Goal: Task Accomplishment & Management: Use online tool/utility

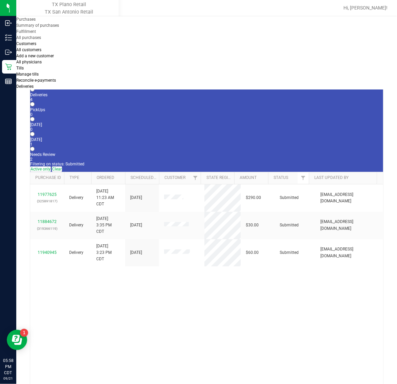
click at [36, 22] on span "Purchases" at bounding box center [25, 19] width 19 height 5
click at [60, 35] on li "Fulfillment" at bounding box center [59, 31] width 86 height 6
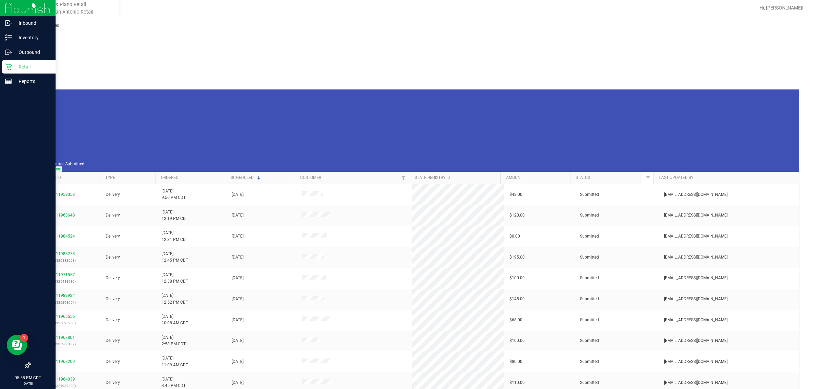
click at [33, 63] on p "Retail" at bounding box center [32, 67] width 41 height 8
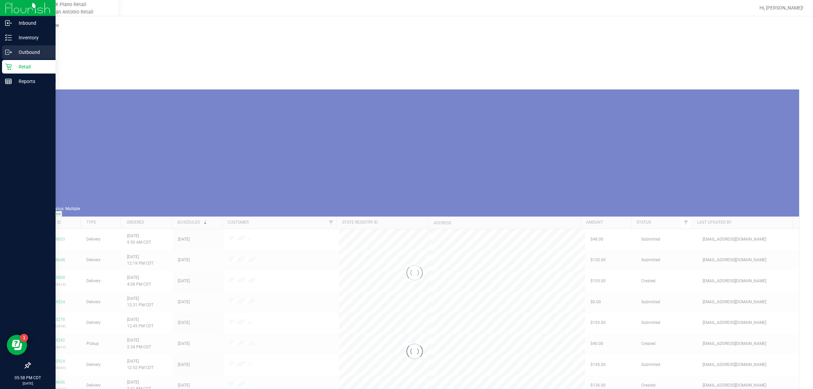
click at [27, 52] on p "Outbound" at bounding box center [32, 52] width 41 height 8
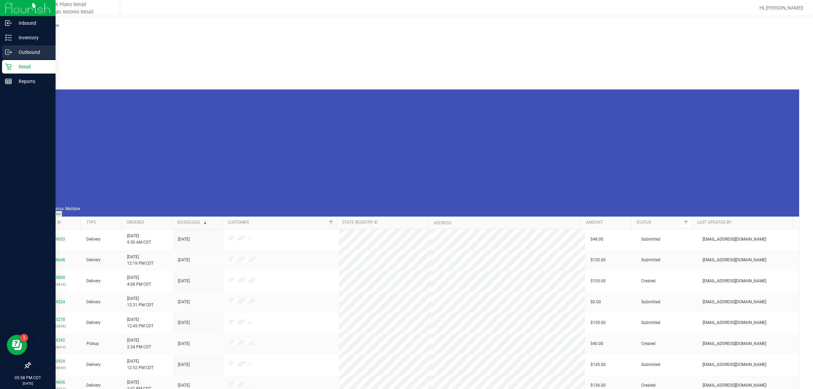
click at [28, 48] on p "Outbound" at bounding box center [32, 52] width 41 height 8
click at [26, 48] on p "Outbound" at bounding box center [32, 52] width 41 height 8
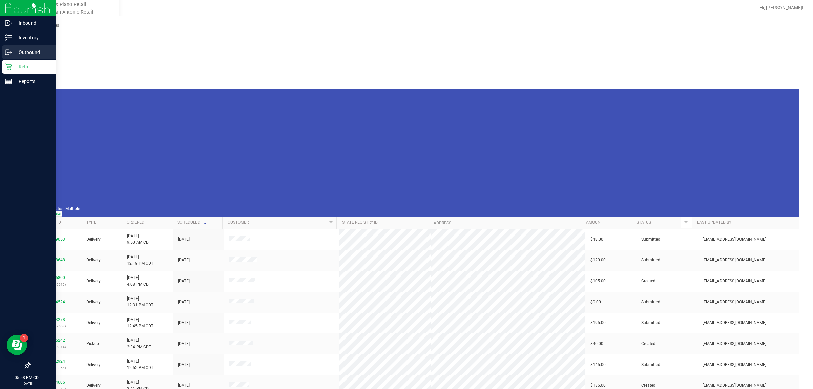
click at [26, 48] on p "Outbound" at bounding box center [32, 52] width 41 height 8
click at [8, 49] on icon at bounding box center [8, 52] width 7 height 7
click at [40, 49] on p "Outbound" at bounding box center [32, 52] width 41 height 8
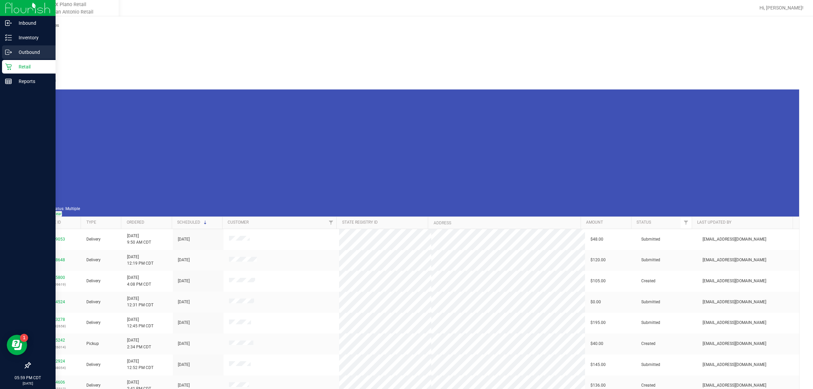
click at [21, 54] on p "Outbound" at bounding box center [32, 52] width 41 height 8
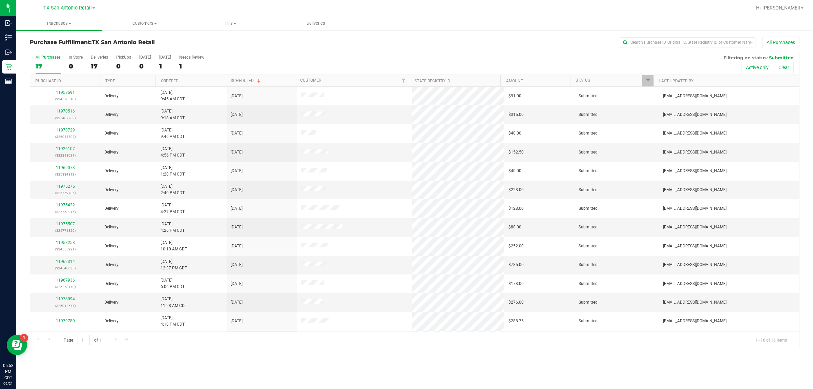
click at [68, 4] on div "TX San Antonio Retail TX Austin DC TX Plano Retail TX San Antonio Retail TX Sou…" at bounding box center [69, 8] width 52 height 8
click at [67, 6] on span "TX San Antonio Retail" at bounding box center [67, 8] width 48 height 6
click at [72, 8] on span "TX San Antonio Retail" at bounding box center [67, 8] width 48 height 6
click at [80, 6] on span "TX San Antonio Retail" at bounding box center [67, 8] width 48 height 6
click at [46, 22] on link "TX Austin [GEOGRAPHIC_DATA]" at bounding box center [69, 23] width 99 height 9
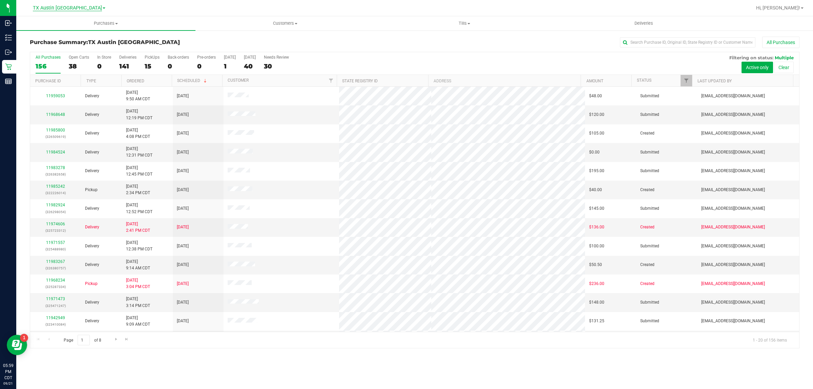
click at [65, 5] on span "TX Austin [GEOGRAPHIC_DATA]" at bounding box center [67, 8] width 69 height 6
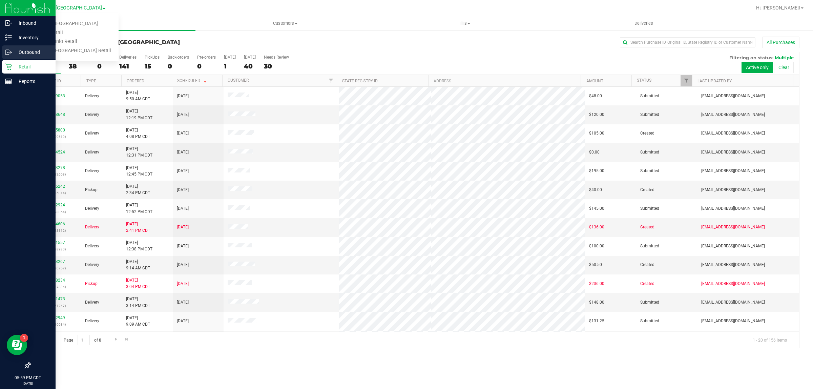
click at [24, 48] on p "Outbound" at bounding box center [32, 52] width 41 height 8
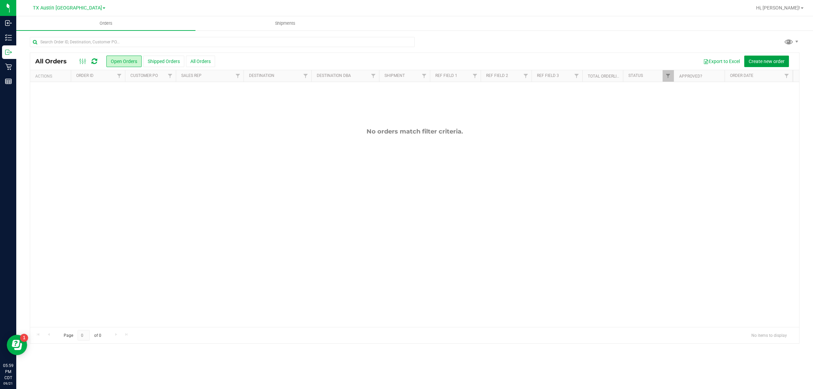
click at [757, 62] on span "Create new order" at bounding box center [767, 61] width 36 height 5
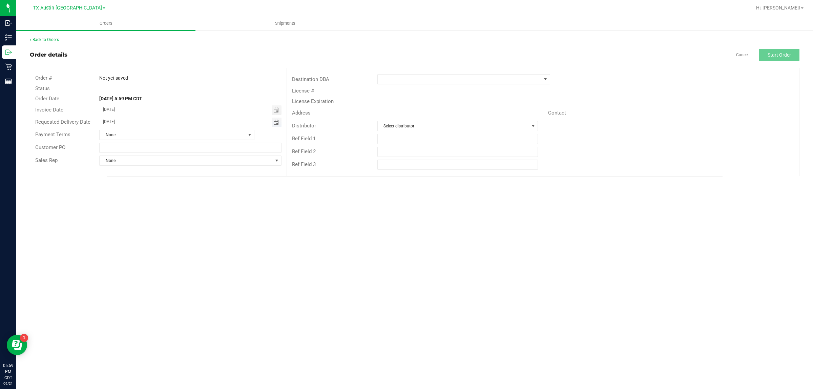
click at [278, 121] on span "Toggle calendar" at bounding box center [275, 122] width 5 height 5
click at [192, 133] on span "[DATE]" at bounding box center [186, 134] width 15 height 9
type input "[DATE]"
click at [448, 80] on span at bounding box center [460, 79] width 164 height 9
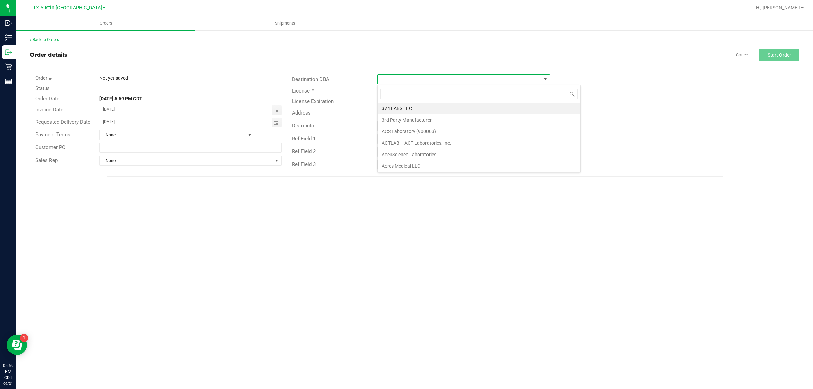
scroll to position [11, 173]
type input "tx"
click at [445, 108] on li "TX Plano Retail" at bounding box center [464, 109] width 172 height 12
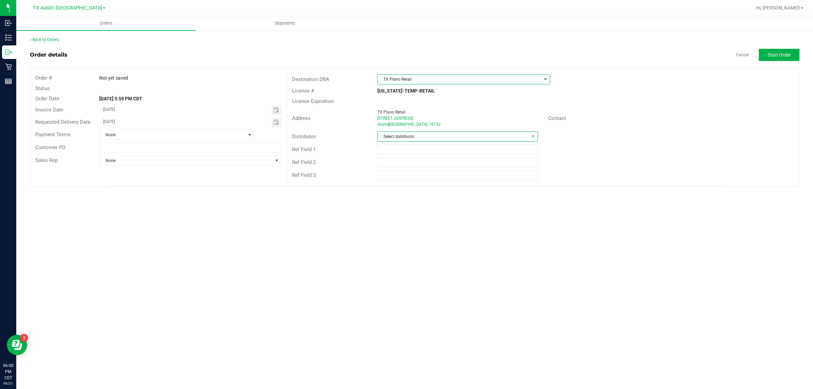
click at [446, 136] on span "Select distributor" at bounding box center [453, 136] width 151 height 9
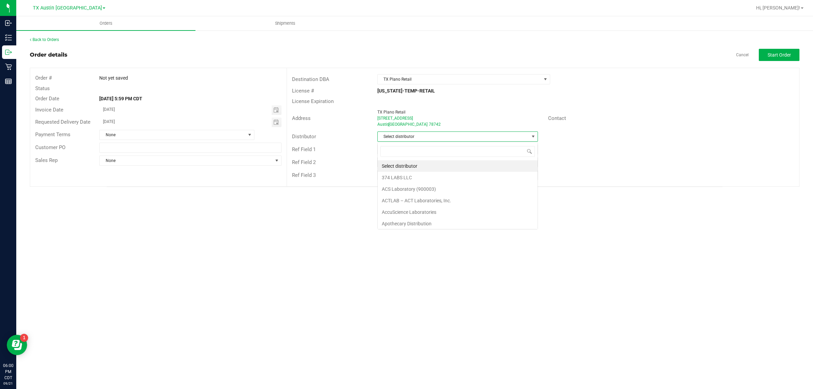
scroll to position [11, 160]
type input "aus"
click at [453, 161] on li "Austin DC" at bounding box center [458, 166] width 160 height 12
click at [771, 54] on span "Start Order" at bounding box center [779, 54] width 23 height 5
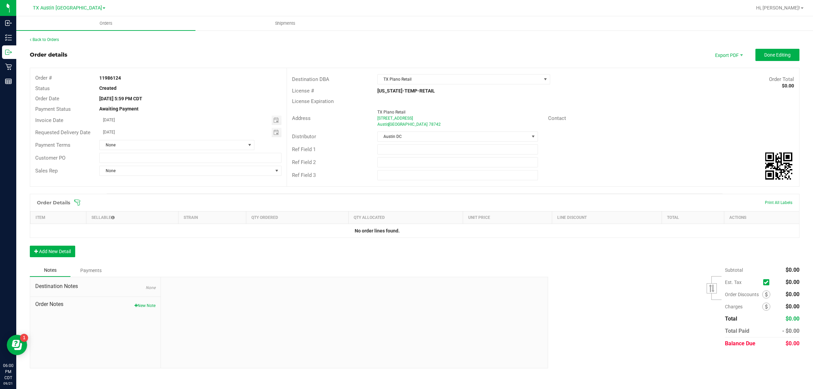
click at [77, 199] on icon at bounding box center [77, 202] width 7 height 7
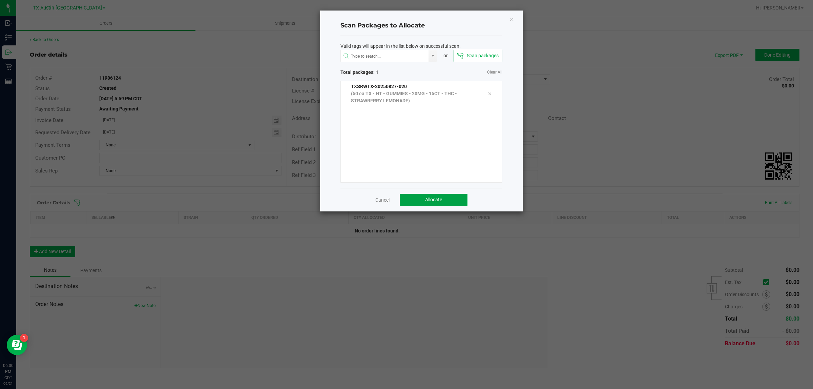
click at [441, 203] on button "Allocate" at bounding box center [434, 200] width 68 height 12
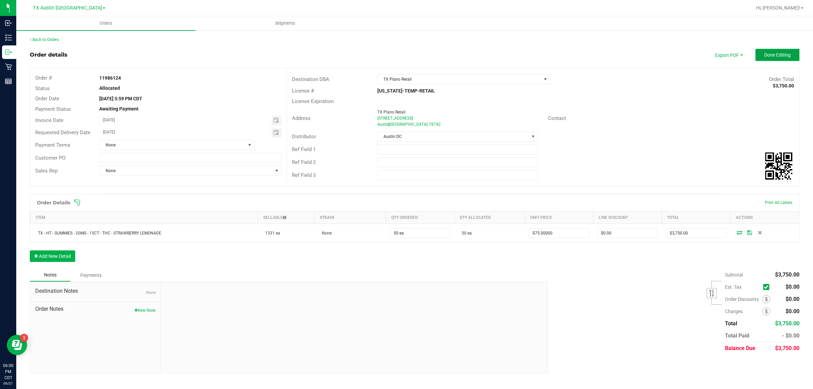
click at [773, 55] on span "Done Editing" at bounding box center [777, 54] width 26 height 5
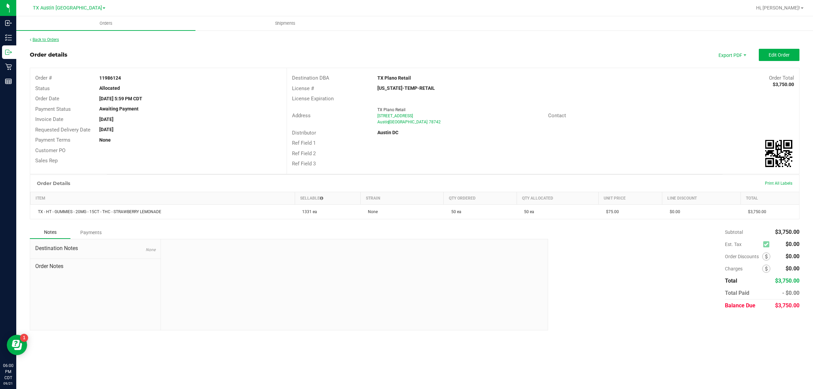
click at [48, 40] on link "Back to Orders" at bounding box center [44, 39] width 29 height 5
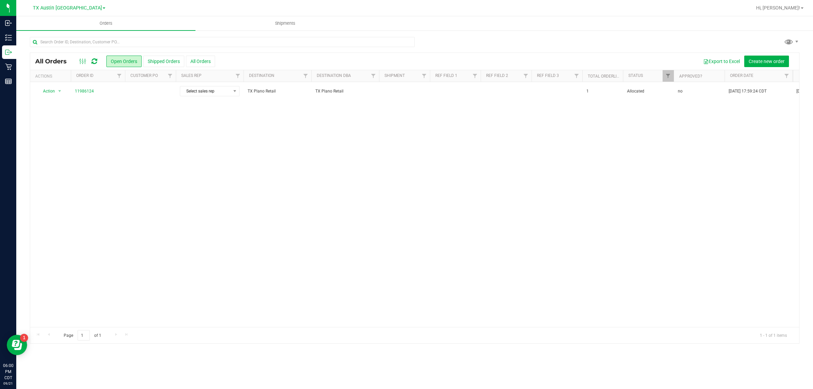
click at [137, 93] on td at bounding box center [150, 91] width 51 height 18
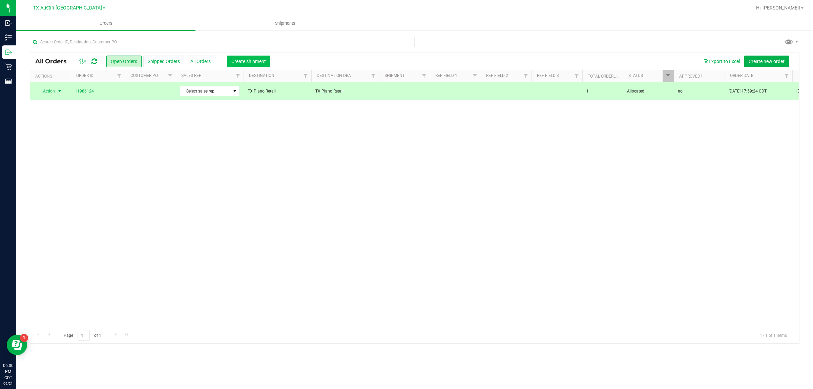
click at [255, 63] on span "Create shipment" at bounding box center [248, 61] width 35 height 5
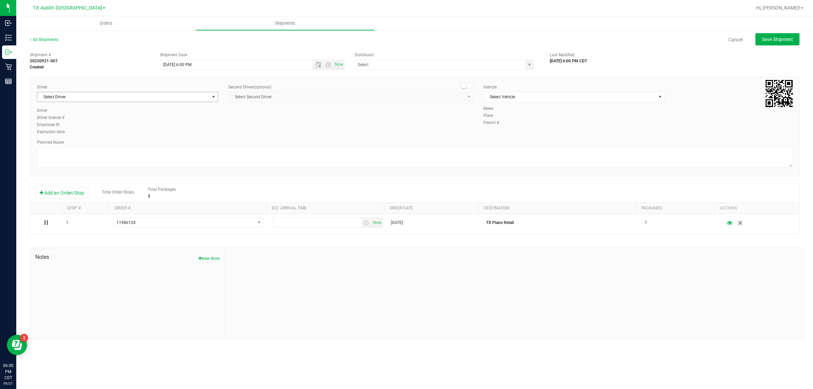
click at [148, 97] on span "Select Driver" at bounding box center [123, 96] width 172 height 9
click at [154, 124] on li "[PERSON_NAME]" at bounding box center [127, 125] width 181 height 10
type input "bat"
click at [520, 94] on span "Select Vehicle" at bounding box center [570, 96] width 172 height 9
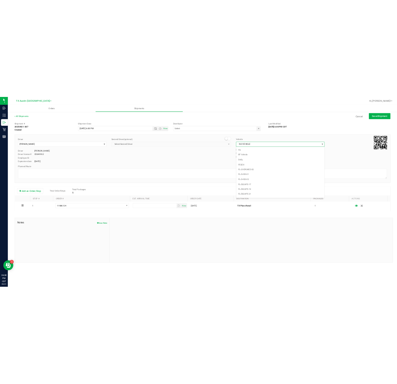
scroll to position [451, 0]
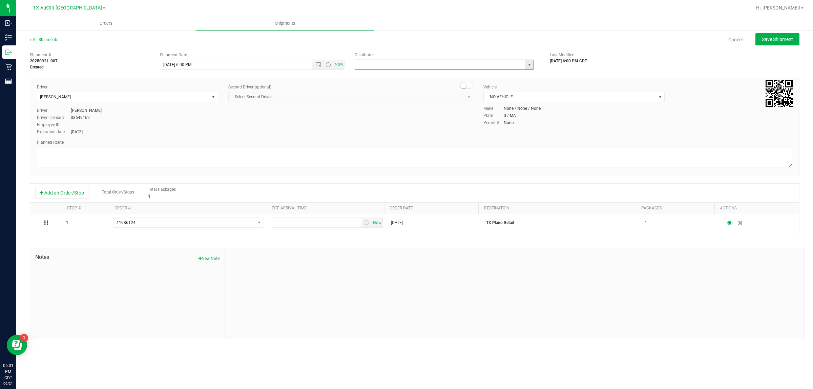
click at [476, 60] on input "text" at bounding box center [437, 64] width 165 height 9
click at [446, 74] on li "Austin DC" at bounding box center [444, 76] width 179 height 10
type input "Austin DC"
click at [338, 64] on span "Now" at bounding box center [339, 65] width 12 height 10
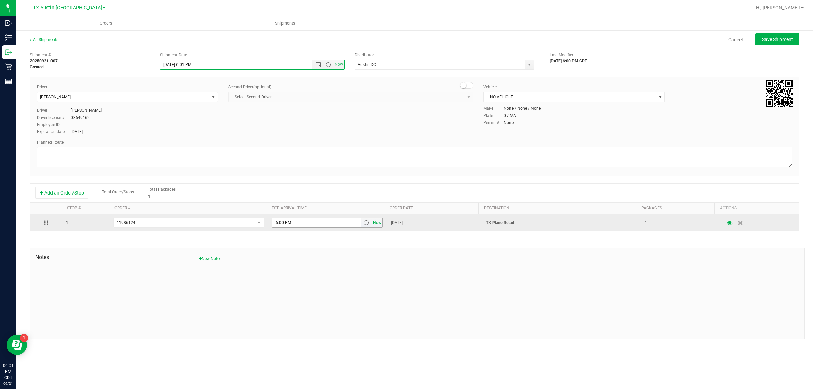
click at [372, 223] on span "Now" at bounding box center [378, 223] width 12 height 10
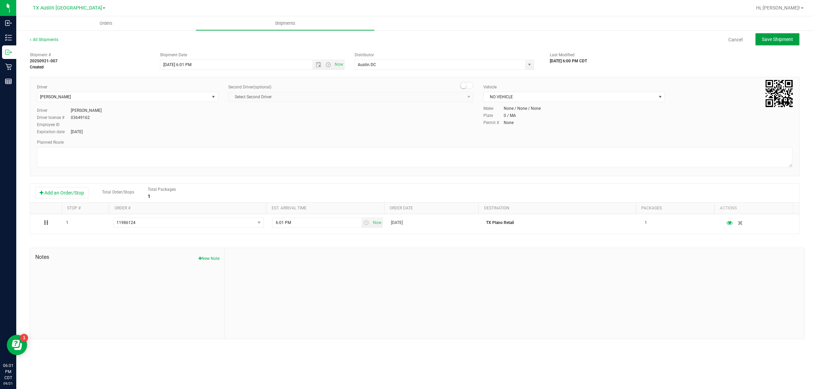
click at [773, 38] on span "Save Shipment" at bounding box center [777, 39] width 31 height 5
type input "[DATE] 11:01 PM"
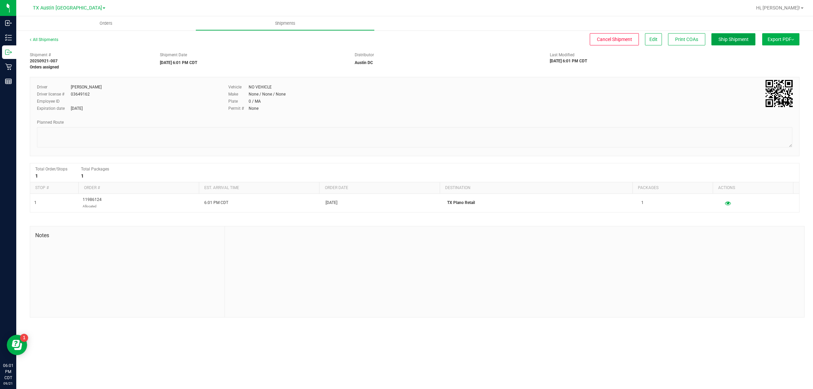
click at [722, 38] on span "Ship Shipment" at bounding box center [734, 39] width 30 height 5
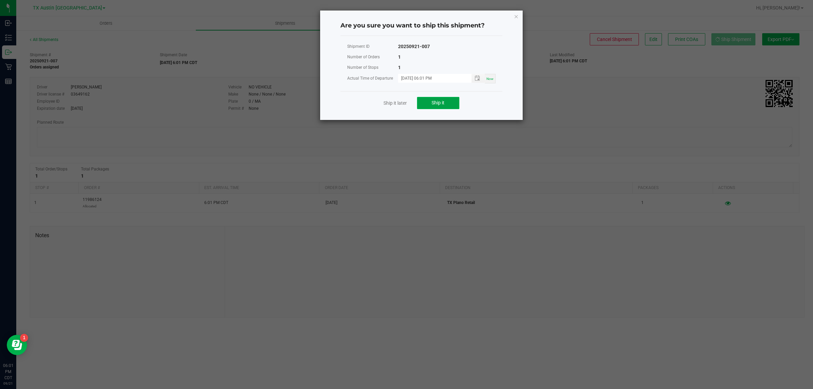
click at [436, 109] on button "Ship it" at bounding box center [438, 103] width 42 height 12
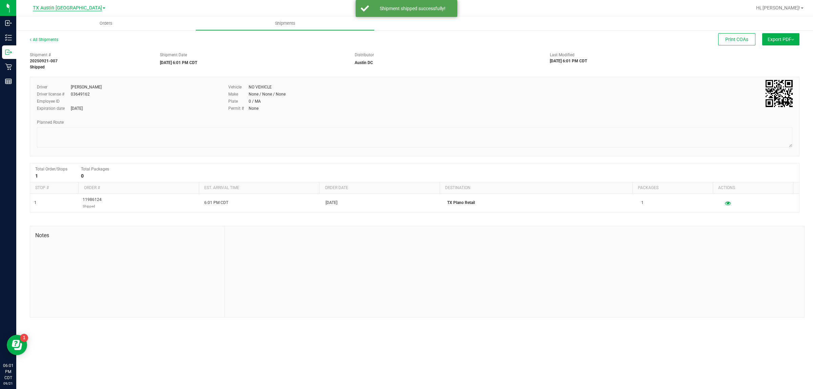
click at [64, 8] on span "TX Austin [GEOGRAPHIC_DATA]" at bounding box center [67, 8] width 69 height 6
click at [68, 35] on link "TX Plano Retail" at bounding box center [69, 32] width 99 height 9
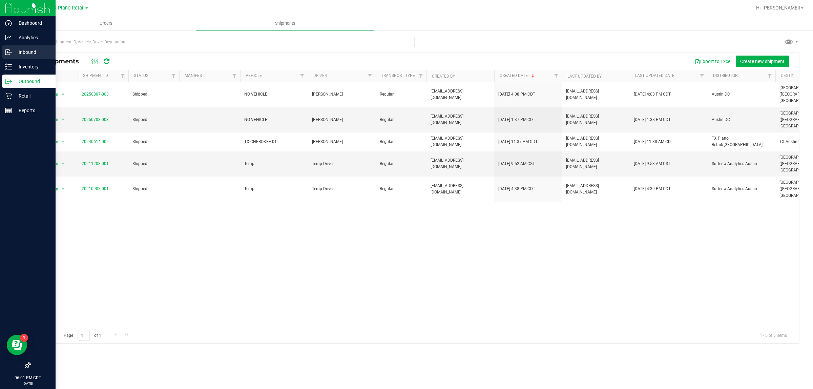
click at [36, 50] on p "Inbound" at bounding box center [32, 52] width 41 height 8
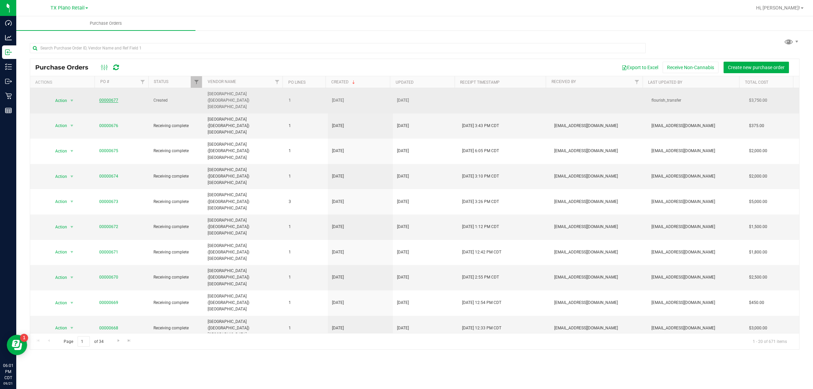
click at [106, 98] on link "00000677" at bounding box center [108, 100] width 19 height 5
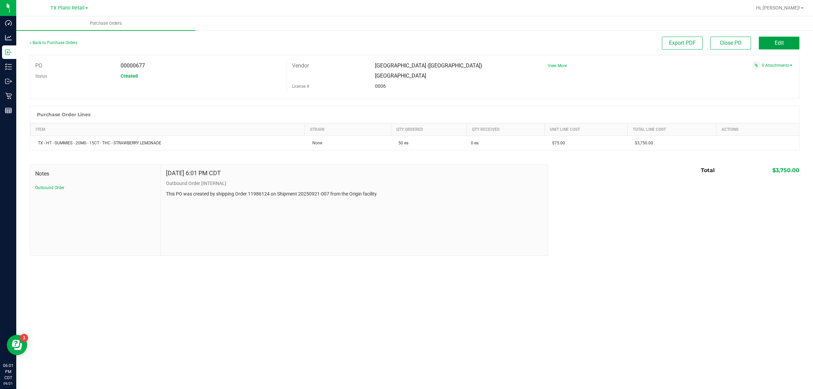
click at [781, 43] on span "Edit" at bounding box center [779, 43] width 9 height 6
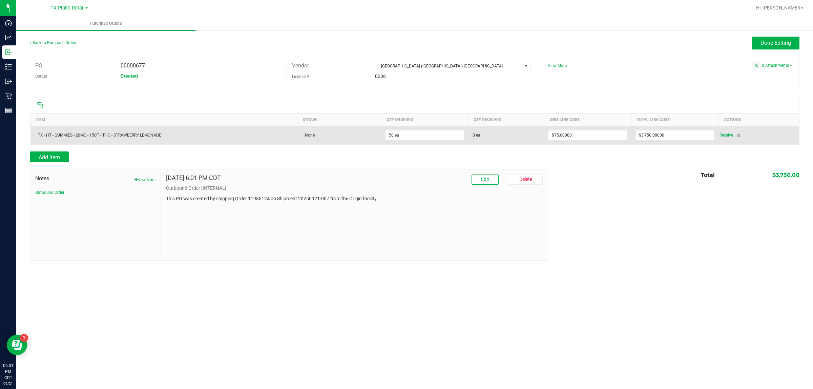
click at [729, 135] on span "Receive" at bounding box center [727, 135] width 14 height 8
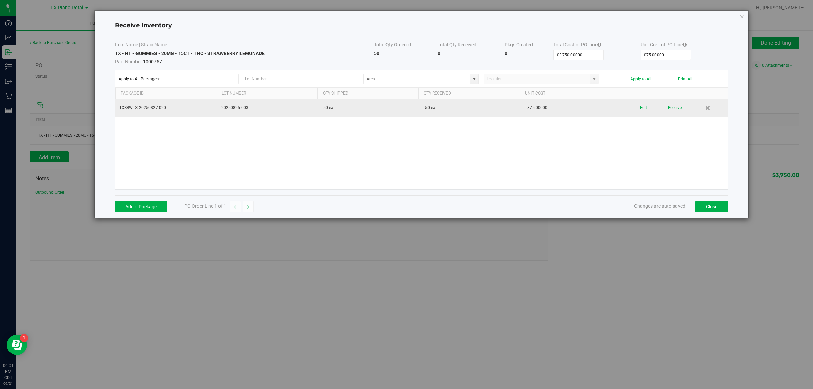
click at [668, 110] on button "Receive" at bounding box center [675, 108] width 14 height 12
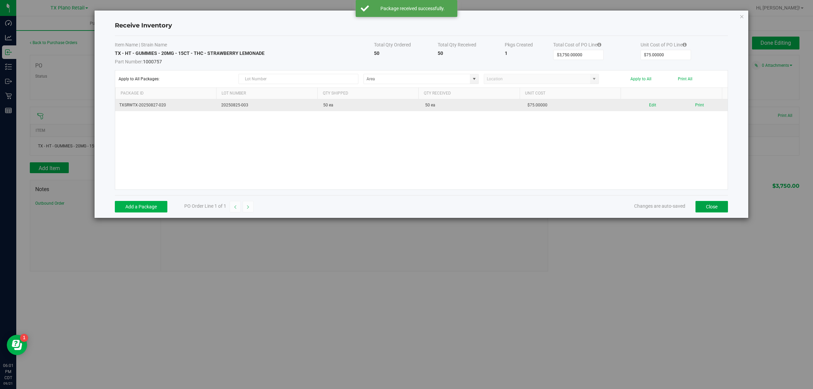
click at [707, 208] on button "Close" at bounding box center [712, 207] width 33 height 12
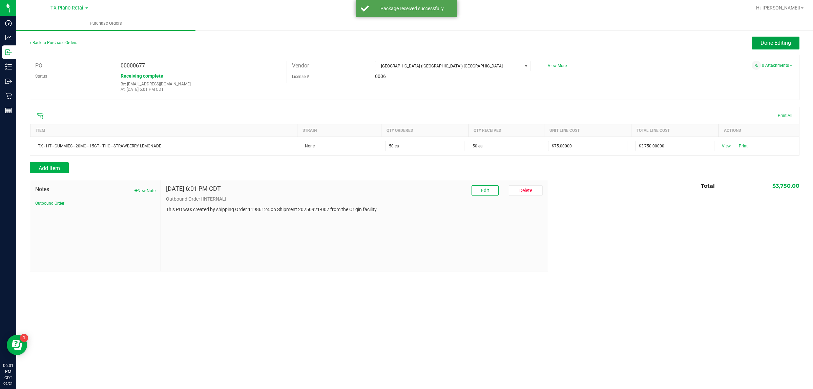
click at [774, 46] on button "Done Editing" at bounding box center [775, 43] width 47 height 13
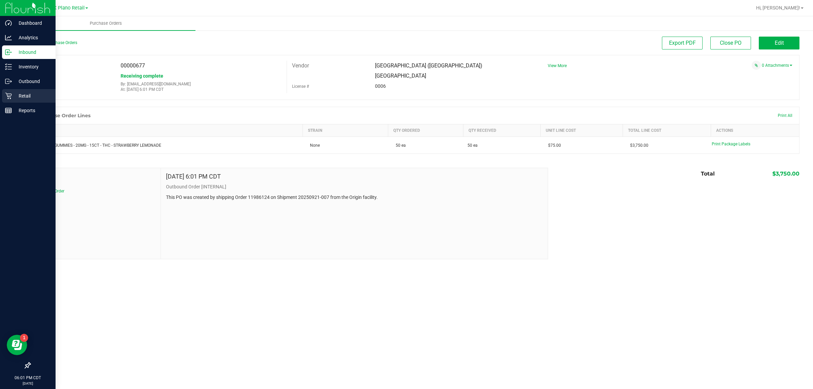
click at [26, 95] on p "Retail" at bounding box center [32, 96] width 41 height 8
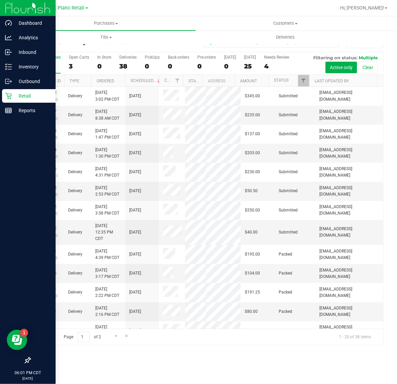
click at [33, 93] on p "Retail" at bounding box center [32, 96] width 41 height 8
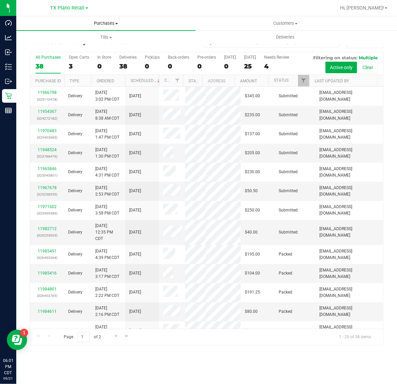
click at [102, 22] on span "Purchases" at bounding box center [105, 23] width 179 height 6
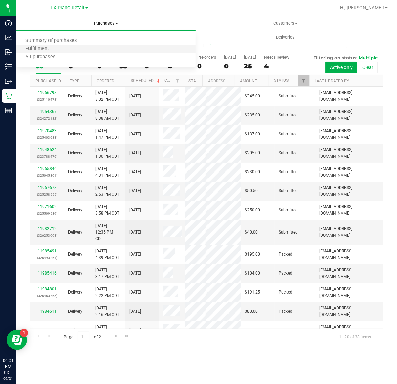
click at [100, 49] on li "Fulfillment" at bounding box center [105, 49] width 179 height 8
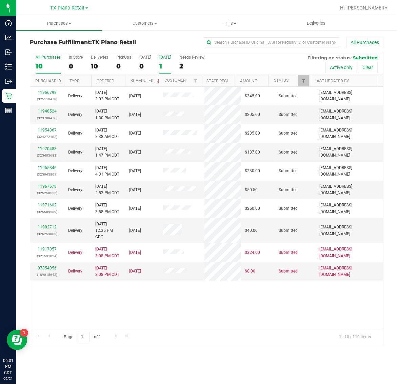
click at [160, 66] on div "1" at bounding box center [165, 66] width 12 height 8
click at [0, 0] on input "[DATE] 1" at bounding box center [0, 0] width 0 height 0
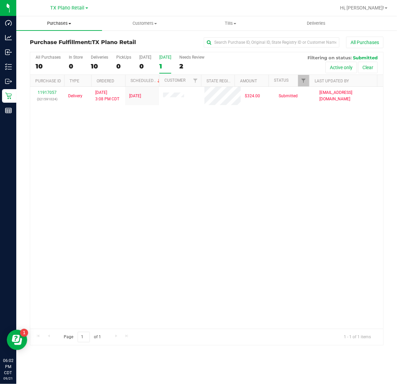
click at [64, 20] on span "Purchases" at bounding box center [59, 23] width 86 height 6
click at [65, 51] on li "Fulfillment" at bounding box center [59, 49] width 86 height 8
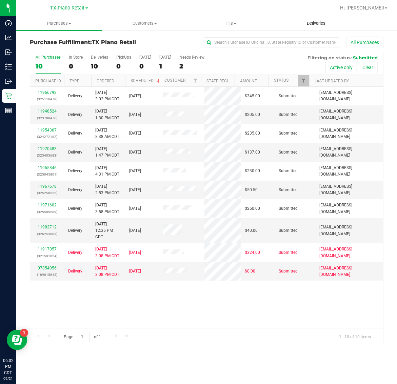
click at [315, 24] on span "Deliveries" at bounding box center [316, 23] width 37 height 6
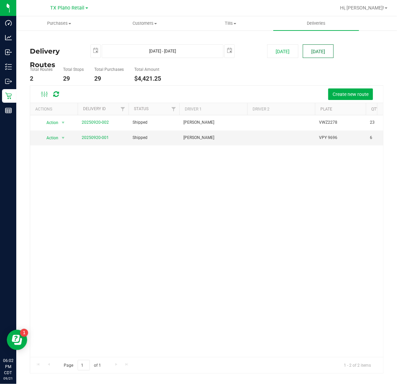
click at [315, 52] on button "[DATE]" at bounding box center [318, 51] width 31 height 14
type input "[DATE] - [DATE]"
type input "[DATE]"
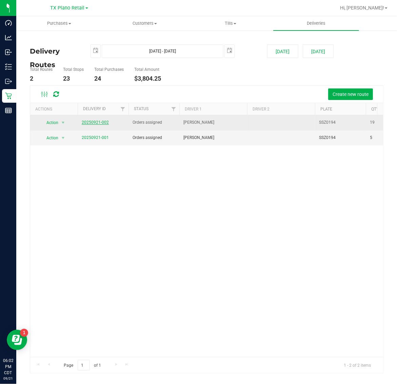
click at [100, 122] on link "20250921-002" at bounding box center [95, 122] width 27 height 5
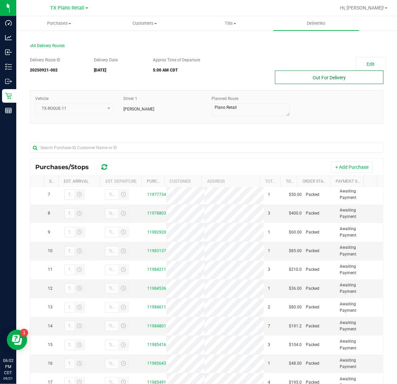
click at [304, 78] on button "Out For Delivery" at bounding box center [329, 77] width 108 height 14
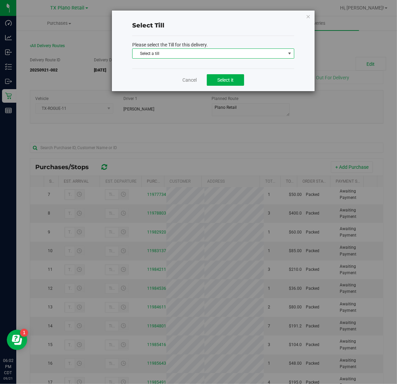
click at [237, 55] on span "Select a till" at bounding box center [208, 53] width 153 height 9
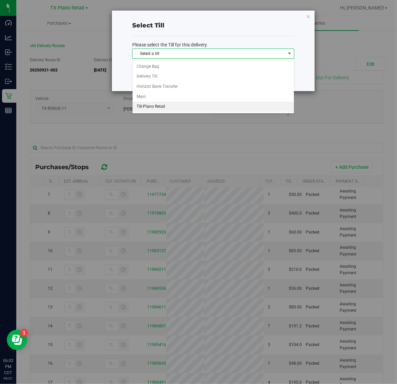
click at [181, 108] on li "Till-Plano Retail" at bounding box center [212, 107] width 161 height 10
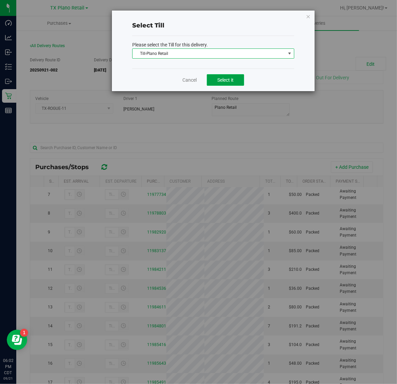
click at [231, 80] on span "Select it" at bounding box center [225, 79] width 16 height 5
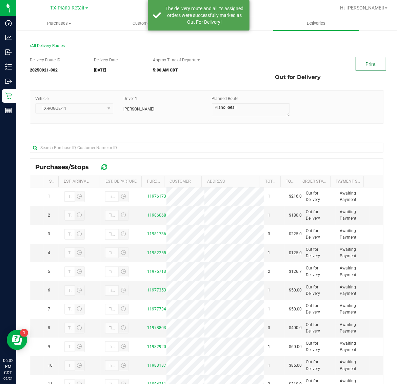
click at [365, 62] on link "Print" at bounding box center [370, 64] width 30 height 14
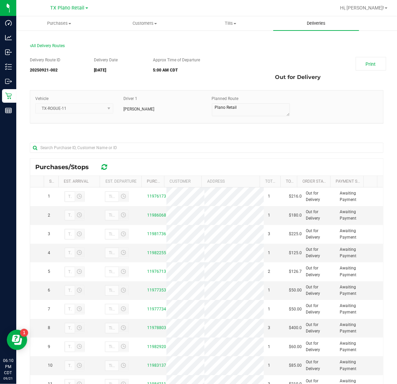
click at [314, 23] on span "Deliveries" at bounding box center [316, 23] width 37 height 6
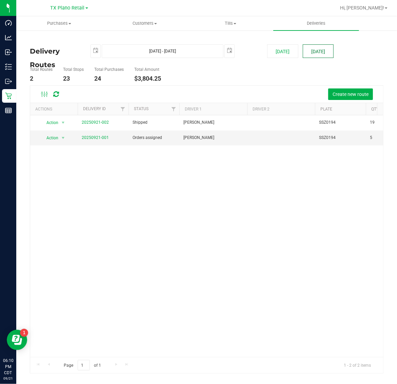
click at [319, 52] on button "[DATE]" at bounding box center [318, 51] width 31 height 14
click at [100, 137] on link "20250921-001" at bounding box center [95, 137] width 27 height 5
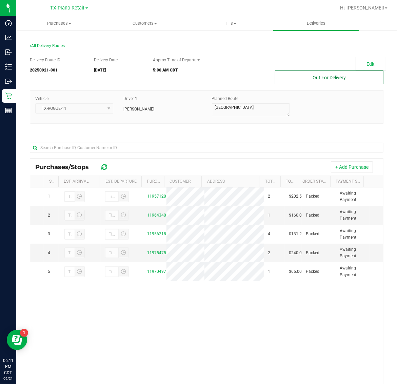
click at [319, 75] on button "Out For Delivery" at bounding box center [329, 77] width 108 height 14
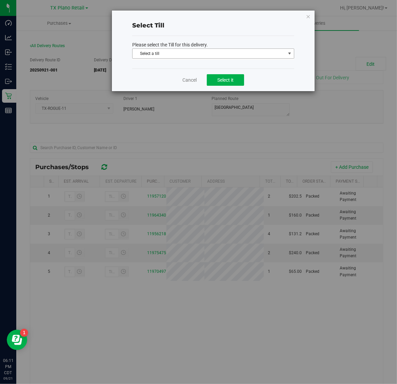
click at [238, 49] on span "Select a till" at bounding box center [208, 53] width 153 height 9
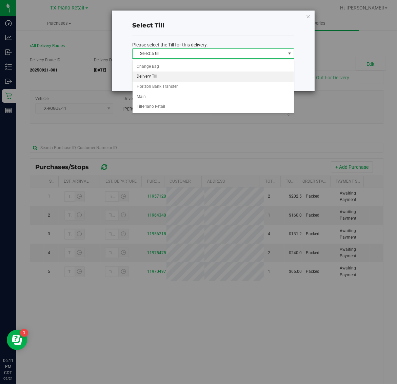
click at [182, 75] on li "Delivery Till" at bounding box center [212, 76] width 161 height 10
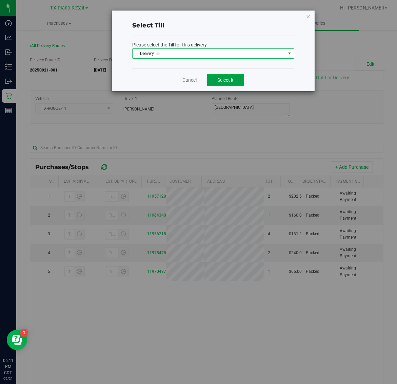
click at [217, 80] on span "Select it" at bounding box center [225, 79] width 16 height 5
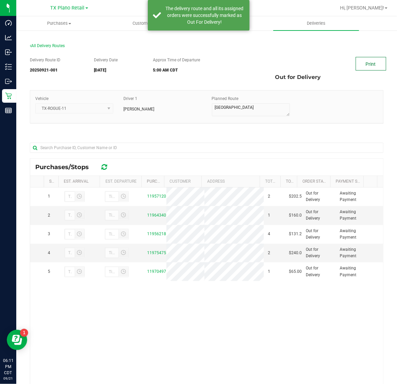
click at [361, 61] on link "Print" at bounding box center [370, 64] width 30 height 14
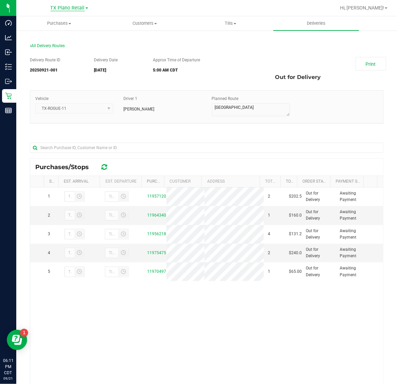
click at [60, 8] on span "TX Plano Retail" at bounding box center [67, 8] width 34 height 6
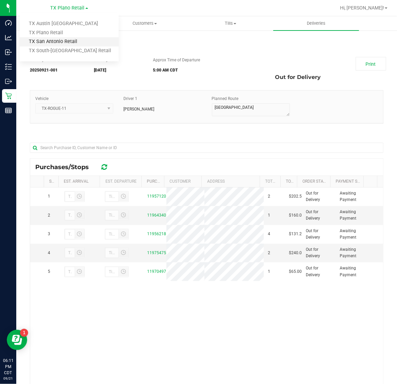
click at [63, 41] on link "TX San Antonio Retail" at bounding box center [69, 41] width 99 height 9
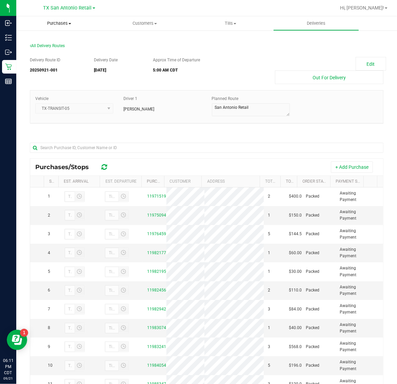
click at [60, 24] on span "Purchases" at bounding box center [59, 23] width 86 height 6
click at [60, 50] on li "Fulfillment" at bounding box center [59, 49] width 86 height 8
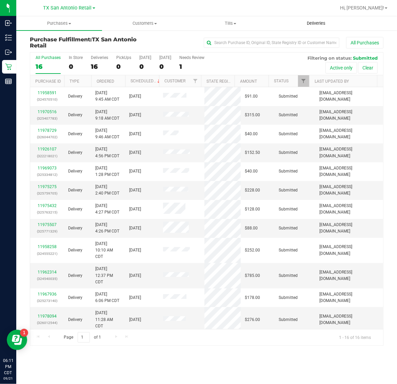
click at [312, 21] on span "Deliveries" at bounding box center [316, 23] width 37 height 6
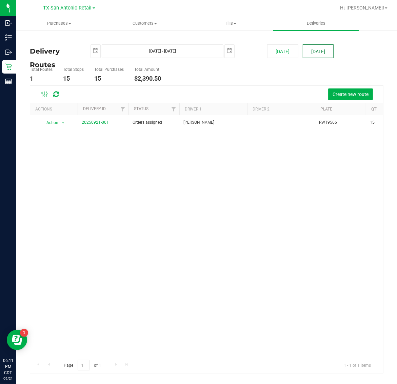
click at [319, 51] on button "[DATE]" at bounding box center [318, 51] width 31 height 14
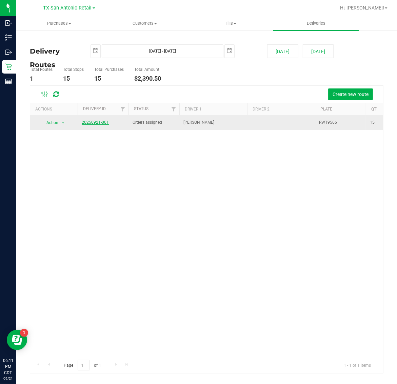
click at [103, 122] on link "20250921-001" at bounding box center [95, 122] width 27 height 5
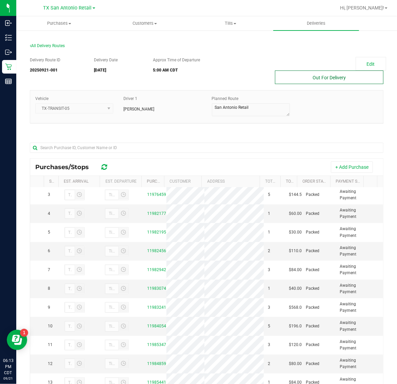
click at [317, 77] on button "Out For Delivery" at bounding box center [329, 77] width 108 height 14
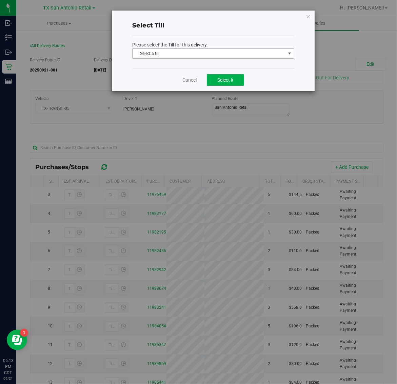
click at [237, 56] on span "Select a till" at bounding box center [208, 53] width 153 height 9
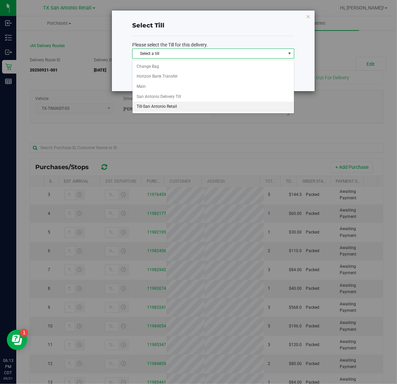
click at [191, 106] on li "Till-San Antonio Retail" at bounding box center [212, 107] width 161 height 10
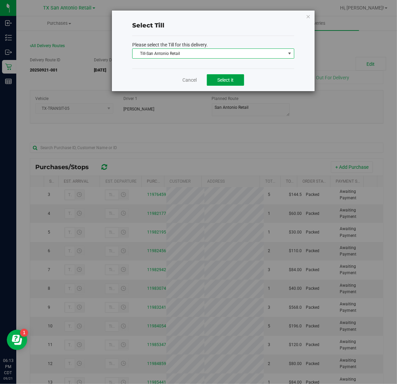
click at [231, 81] on span "Select it" at bounding box center [225, 79] width 16 height 5
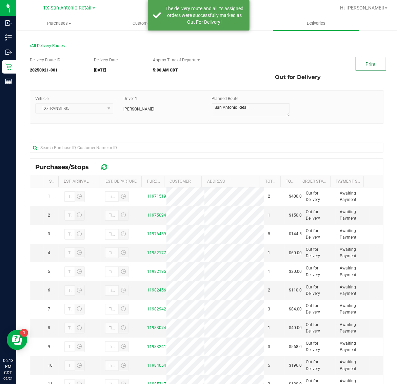
click at [357, 64] on link "Print" at bounding box center [370, 64] width 30 height 14
